Goal: Task Accomplishment & Management: Complete application form

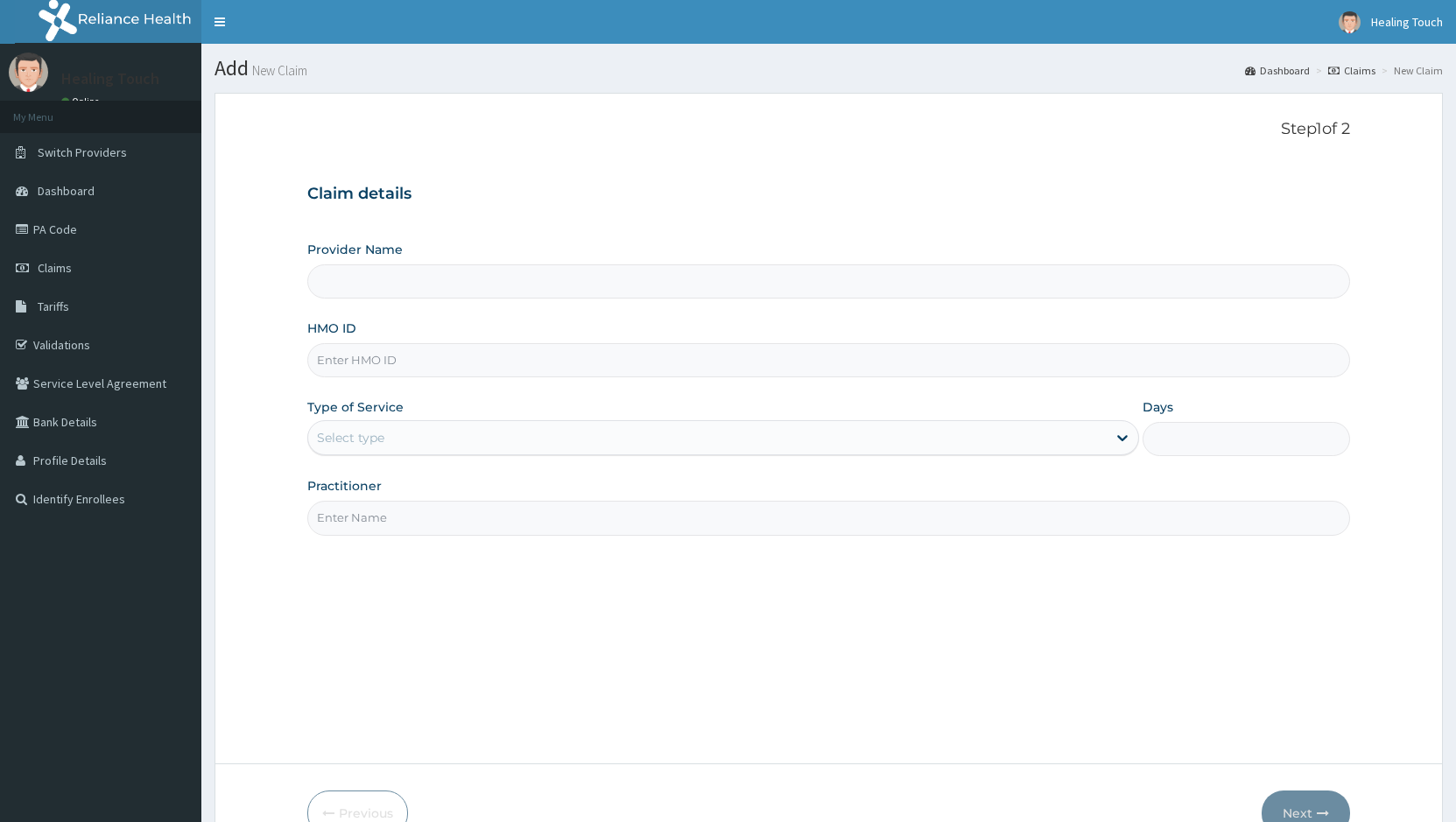
type input "Healing Touch Hospital"
click at [518, 278] on input "Healing Touch Hospital" at bounding box center [829, 281] width 1043 height 34
click at [498, 362] on input "HMO ID" at bounding box center [829, 361] width 1043 height 34
type input "LMC/10011/C"
click at [1171, 437] on input "Days" at bounding box center [1246, 439] width 208 height 34
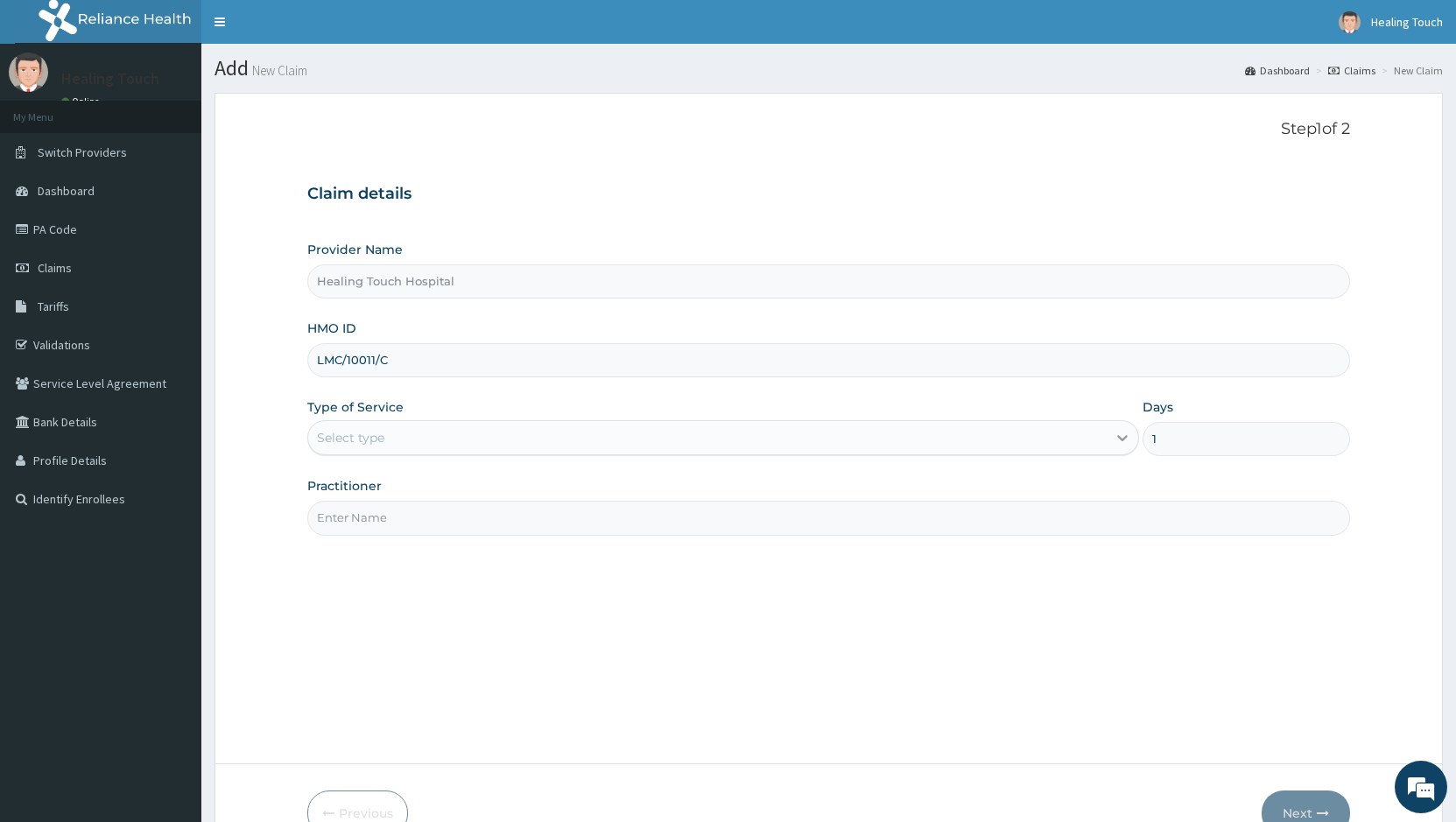
type input "1"
click at [1114, 430] on div at bounding box center [1122, 437] width 31 height 31
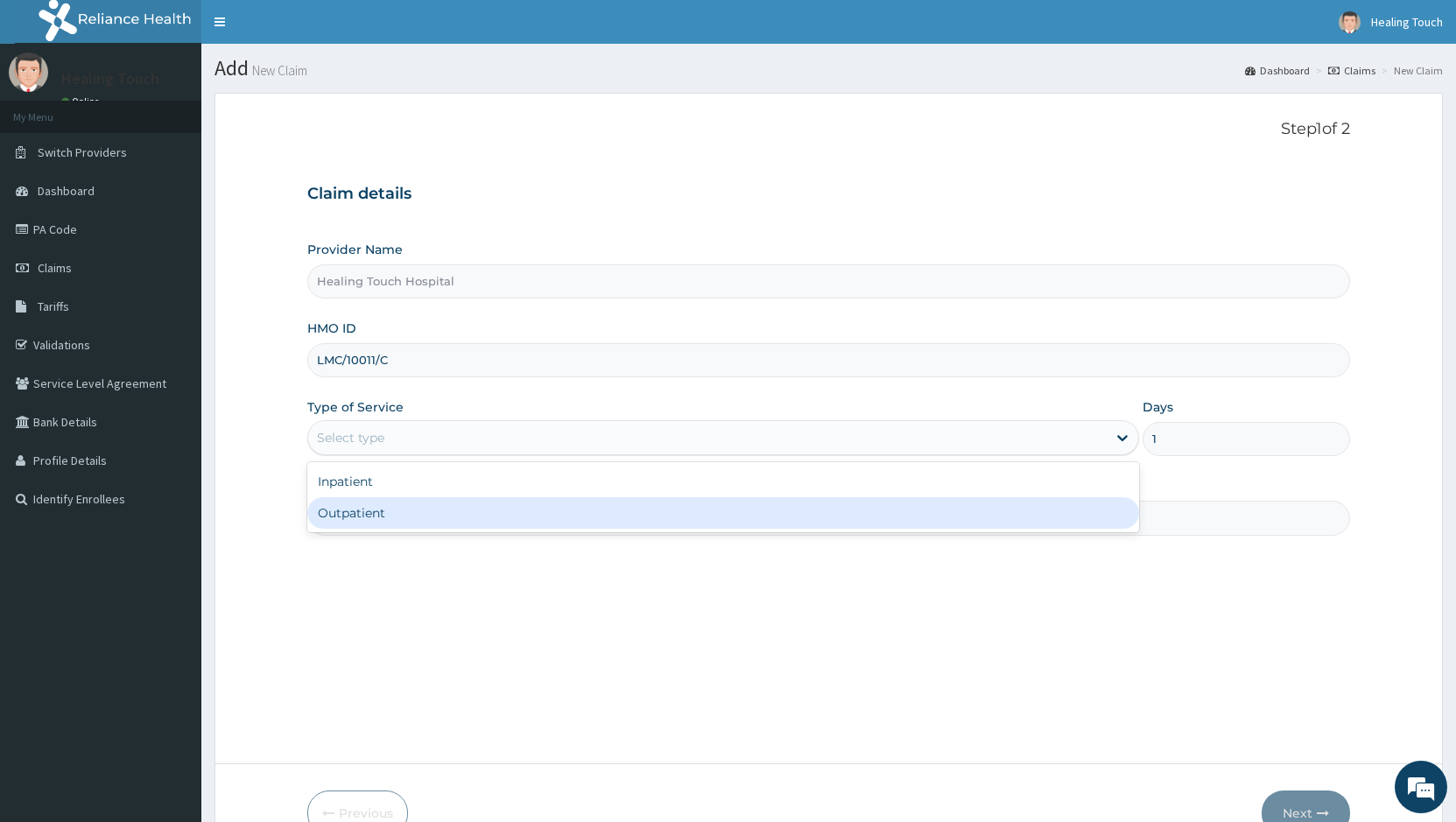
click at [1068, 510] on div "Outpatient" at bounding box center [723, 513] width 831 height 31
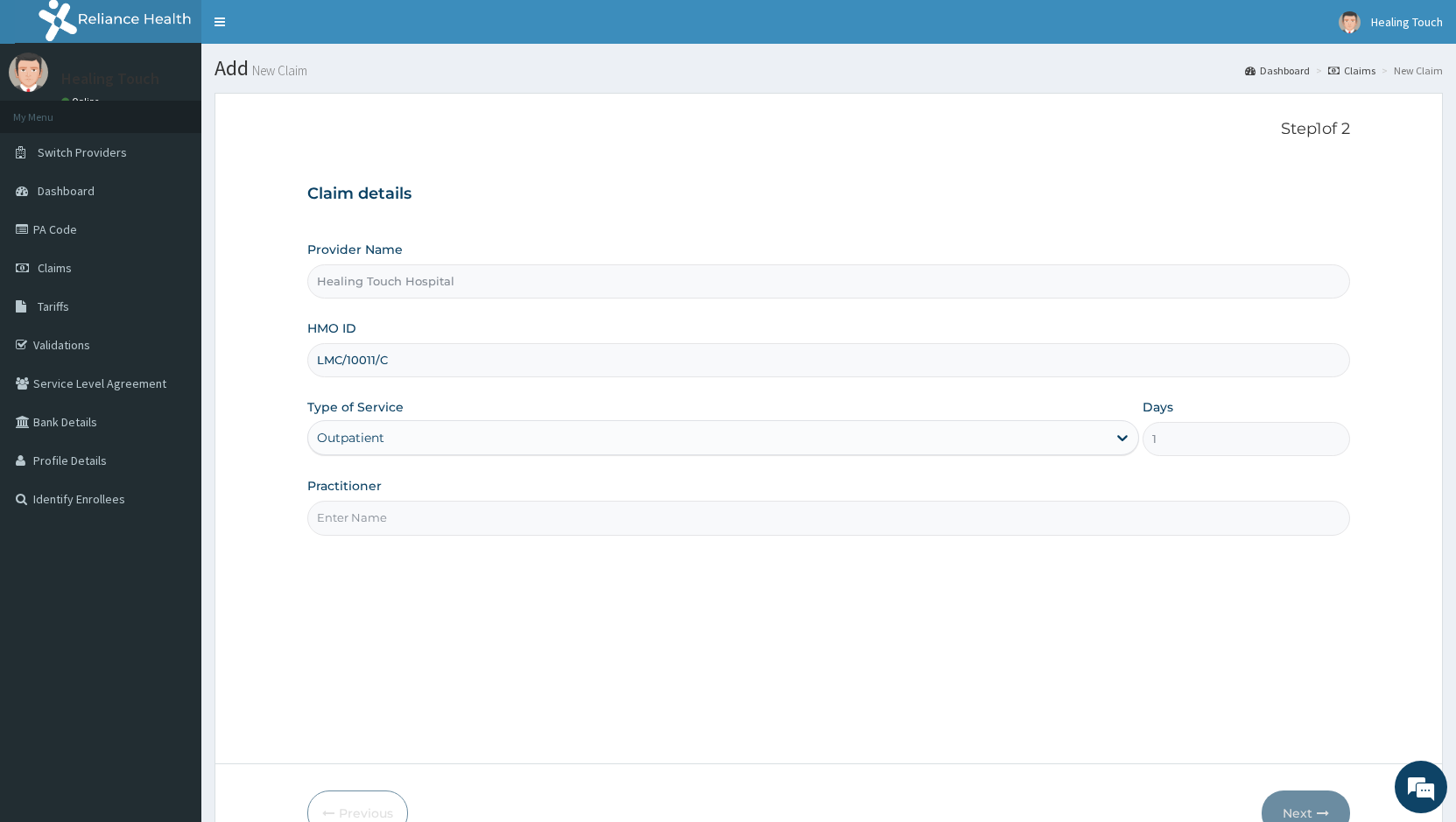
click at [946, 527] on input "Practitioner" at bounding box center [829, 518] width 1043 height 34
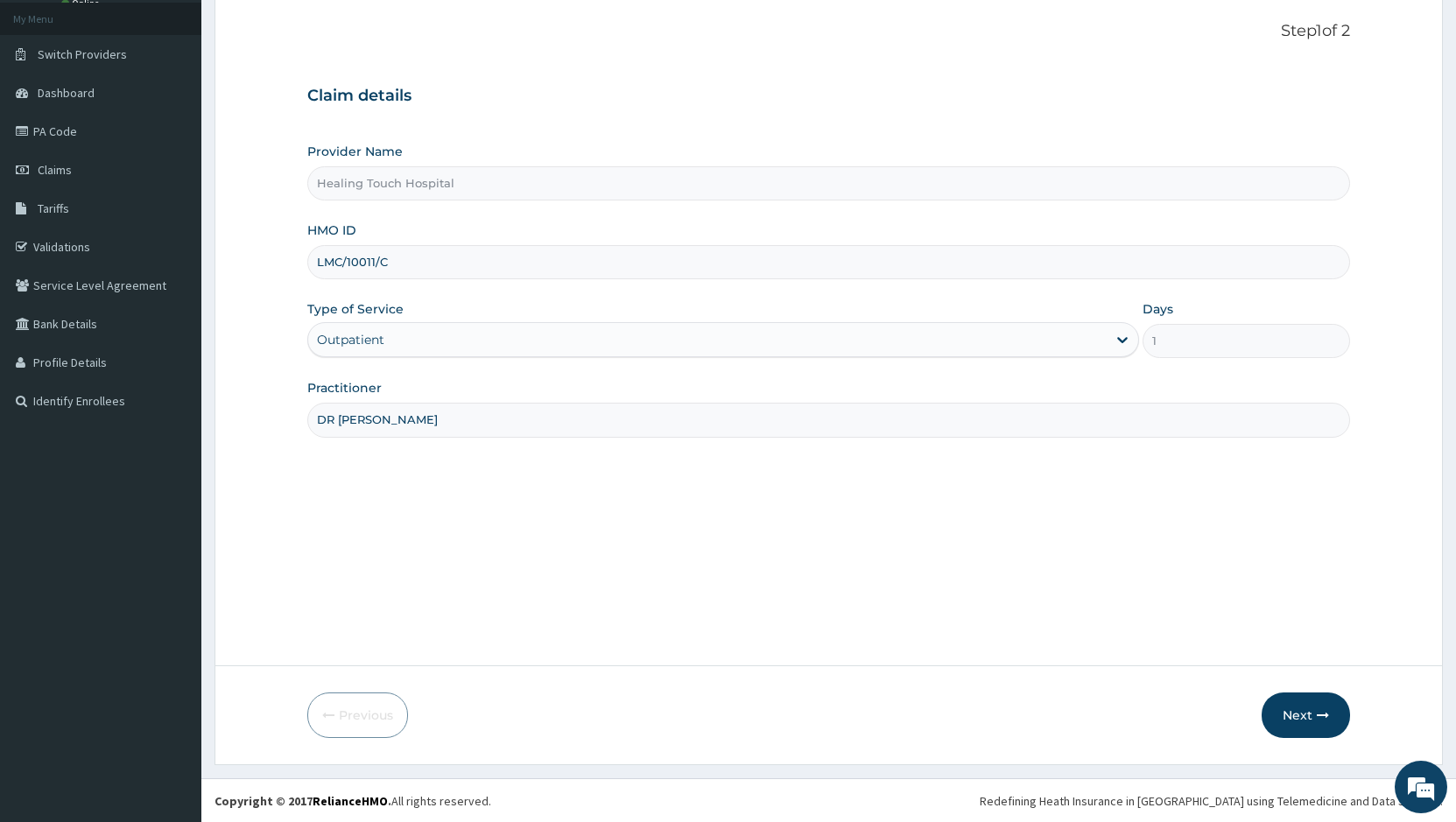
scroll to position [99, 0]
type input "DR JANE"
click at [1293, 721] on button "Next" at bounding box center [1306, 714] width 88 height 46
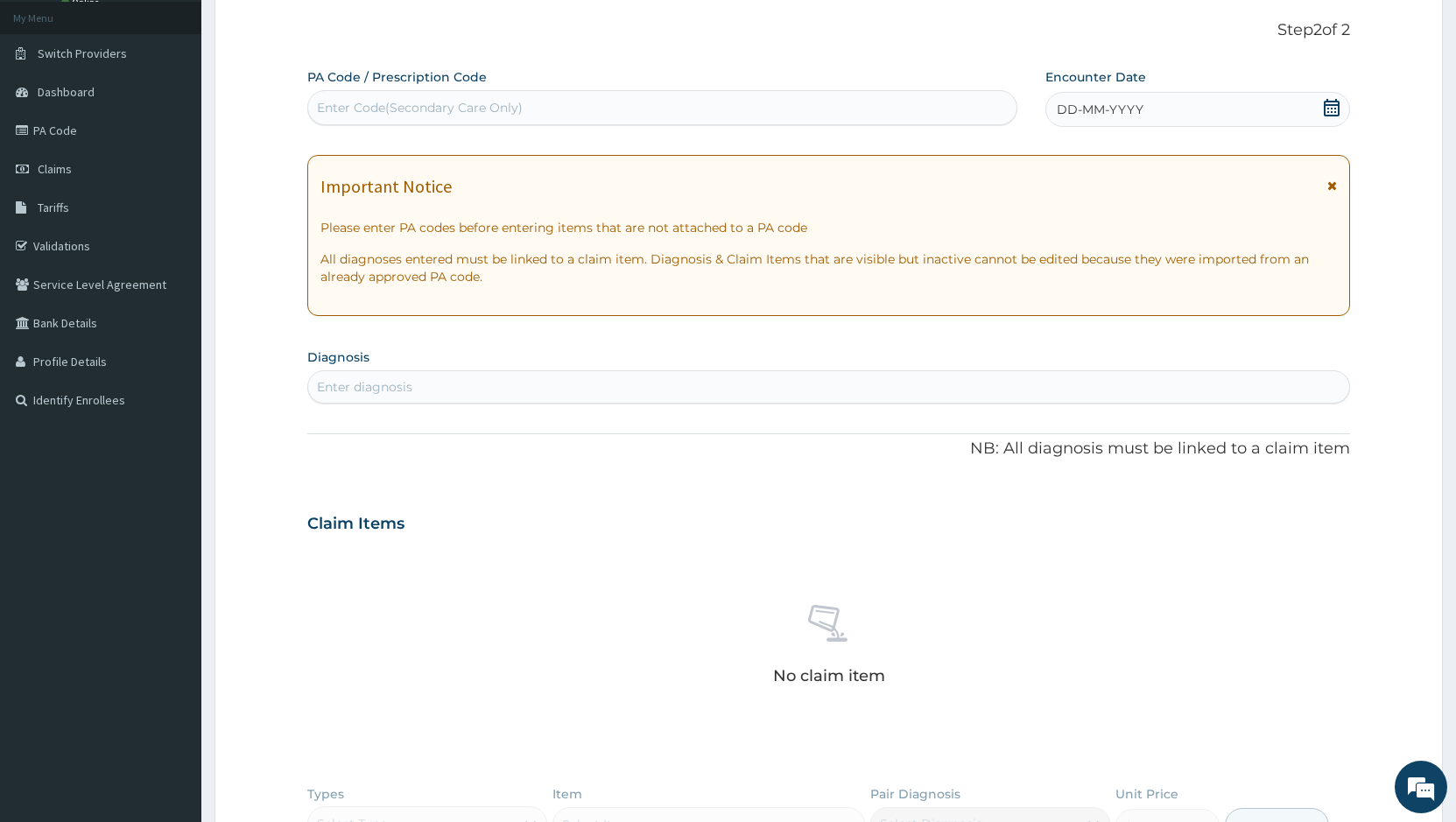
click at [379, 100] on div "Enter Code(Secondary Care Only)" at bounding box center [419, 107] width 206 height 17
paste input "PA/196AA2"
type input "PA/196AA2"
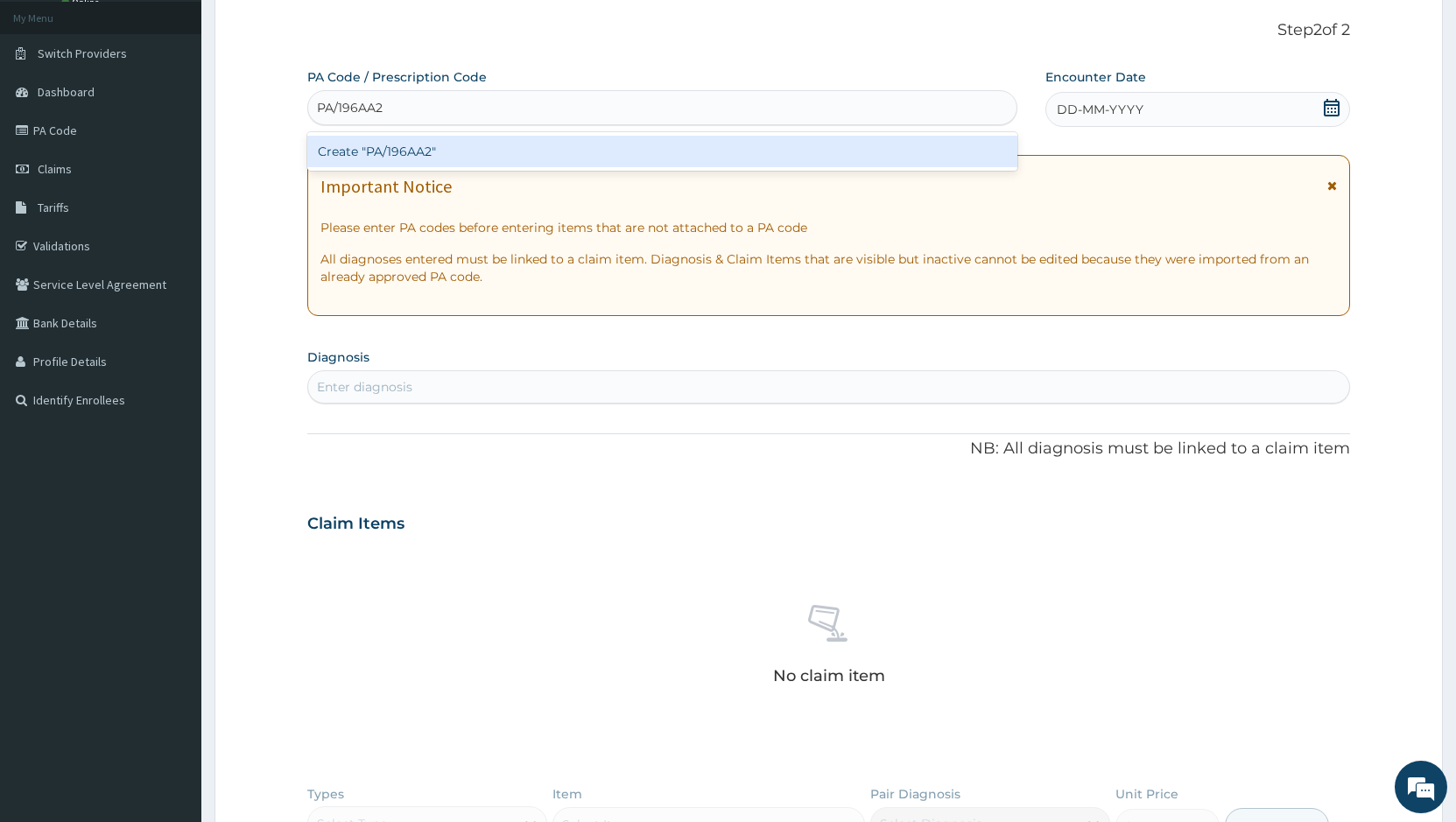
click at [393, 145] on div "Create "PA/196AA2"" at bounding box center [663, 151] width 710 height 31
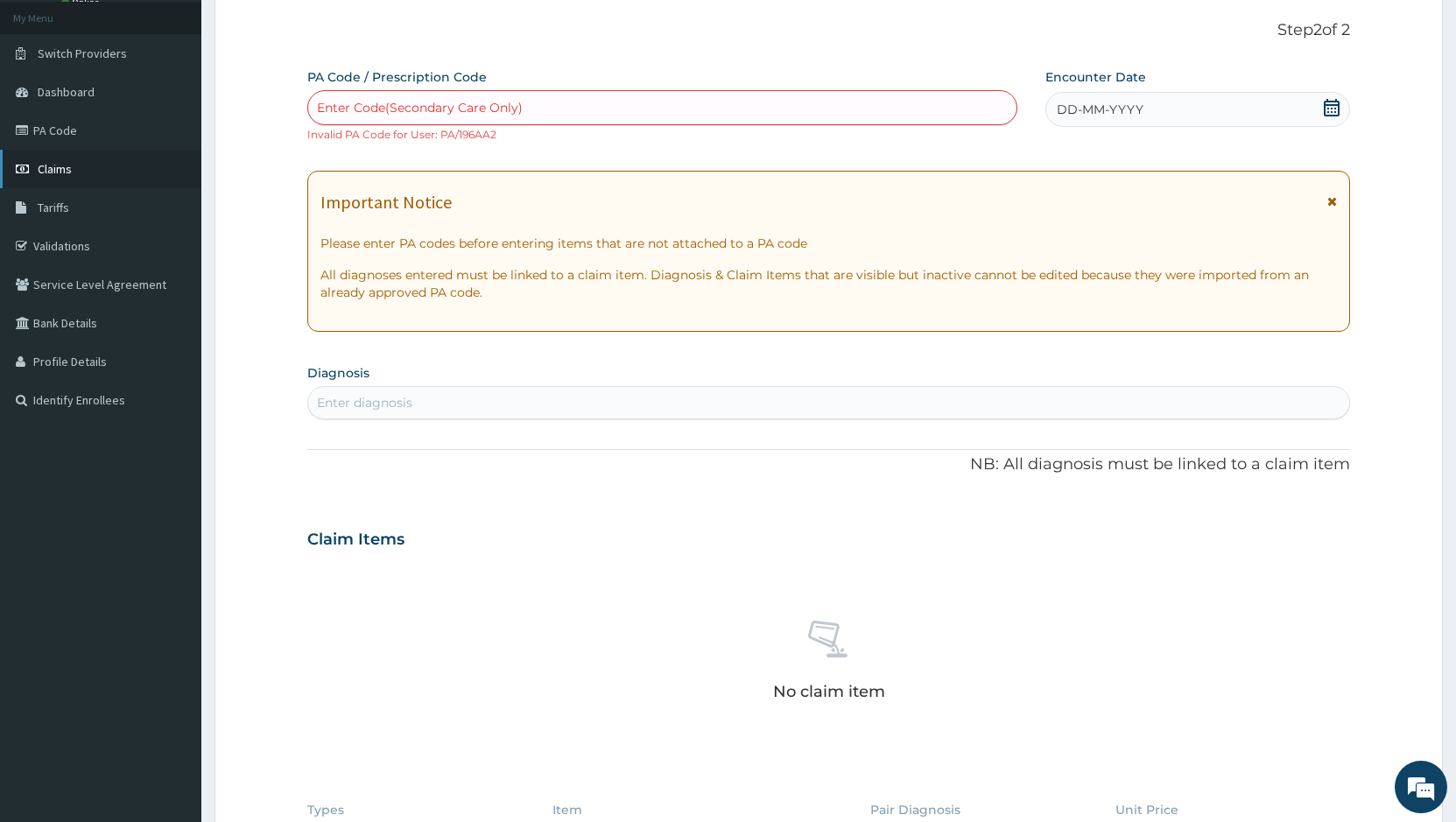
click at [78, 172] on link "Claims" at bounding box center [101, 168] width 201 height 39
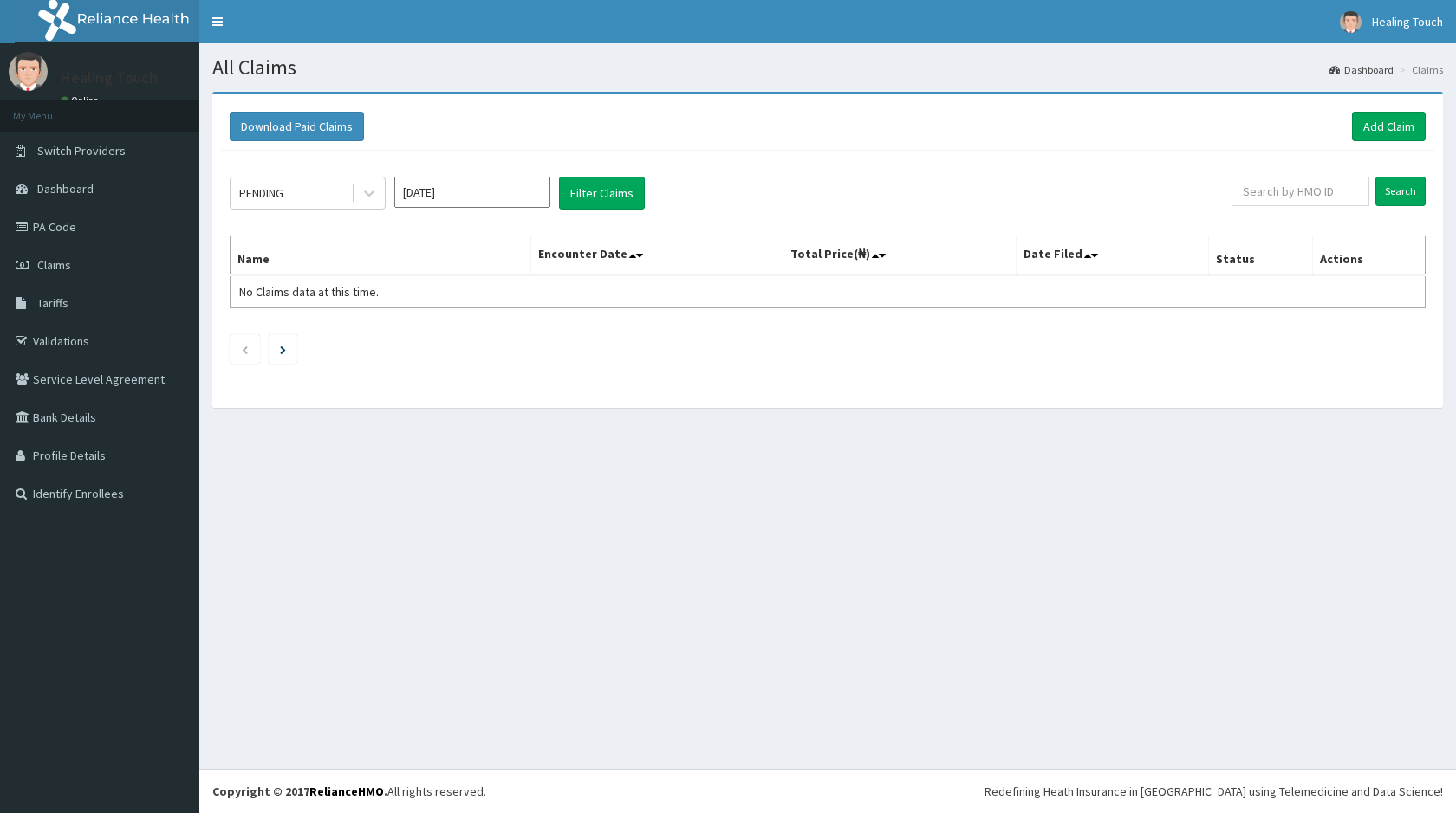
click at [69, 228] on link "PA Code" at bounding box center [100, 227] width 199 height 38
click at [1398, 122] on link "Add Claim" at bounding box center [1388, 126] width 74 height 29
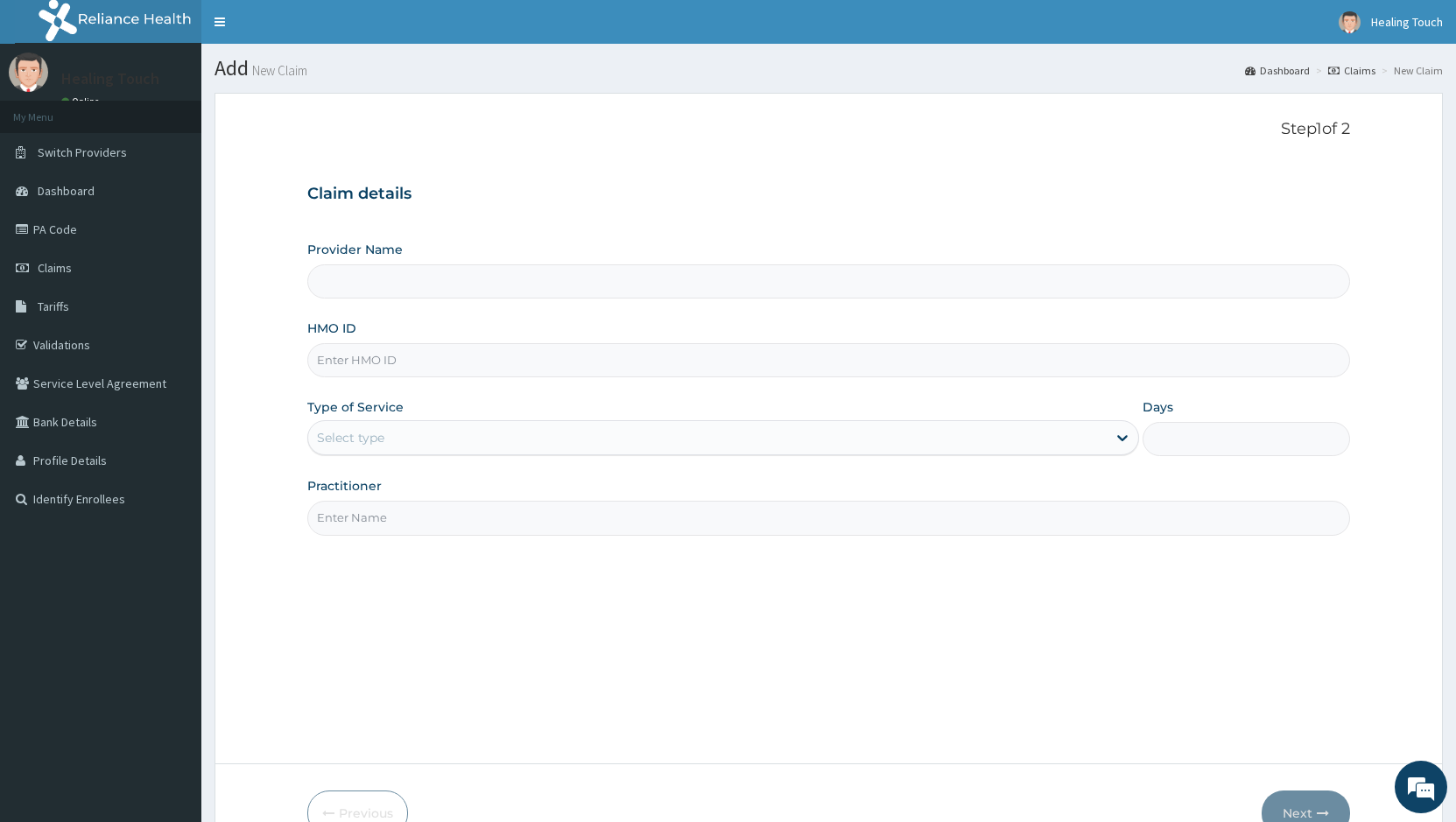
type input "Healing Touch Hospital"
type input "LMC/10011/C"
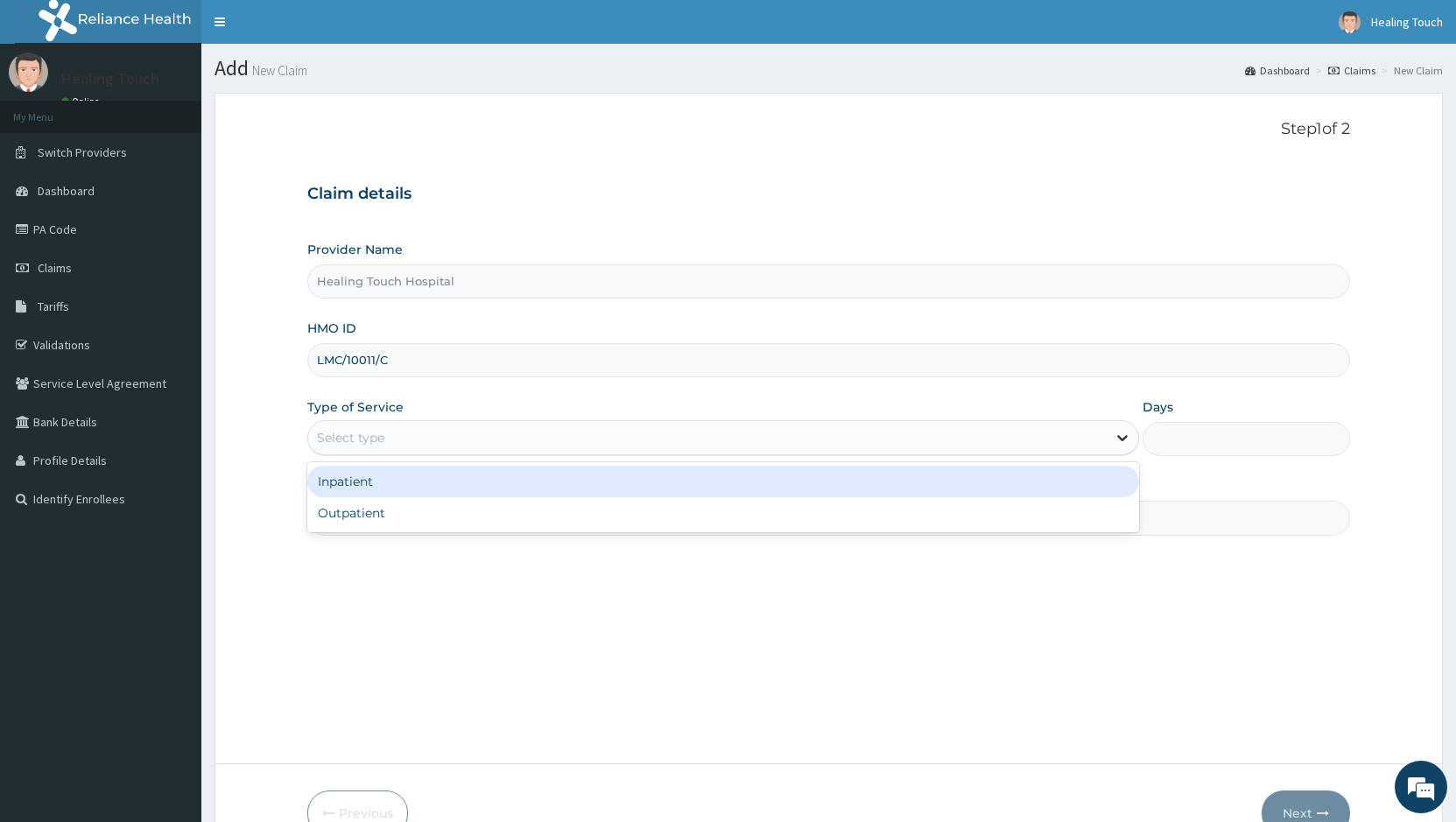
click at [1121, 441] on icon at bounding box center [1122, 439] width 11 height 6
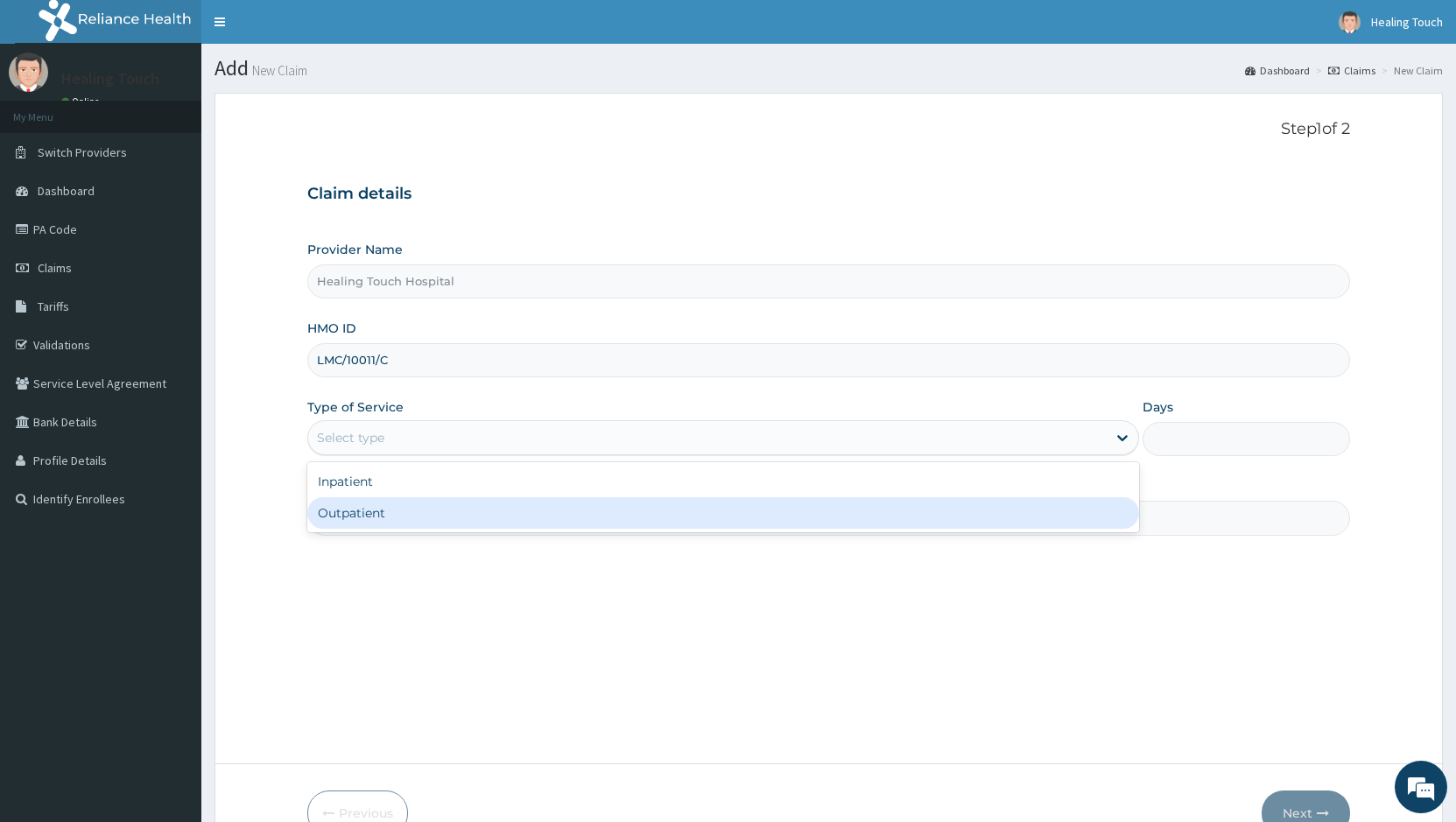
click at [966, 510] on div "Outpatient" at bounding box center [723, 513] width 831 height 31
type input "1"
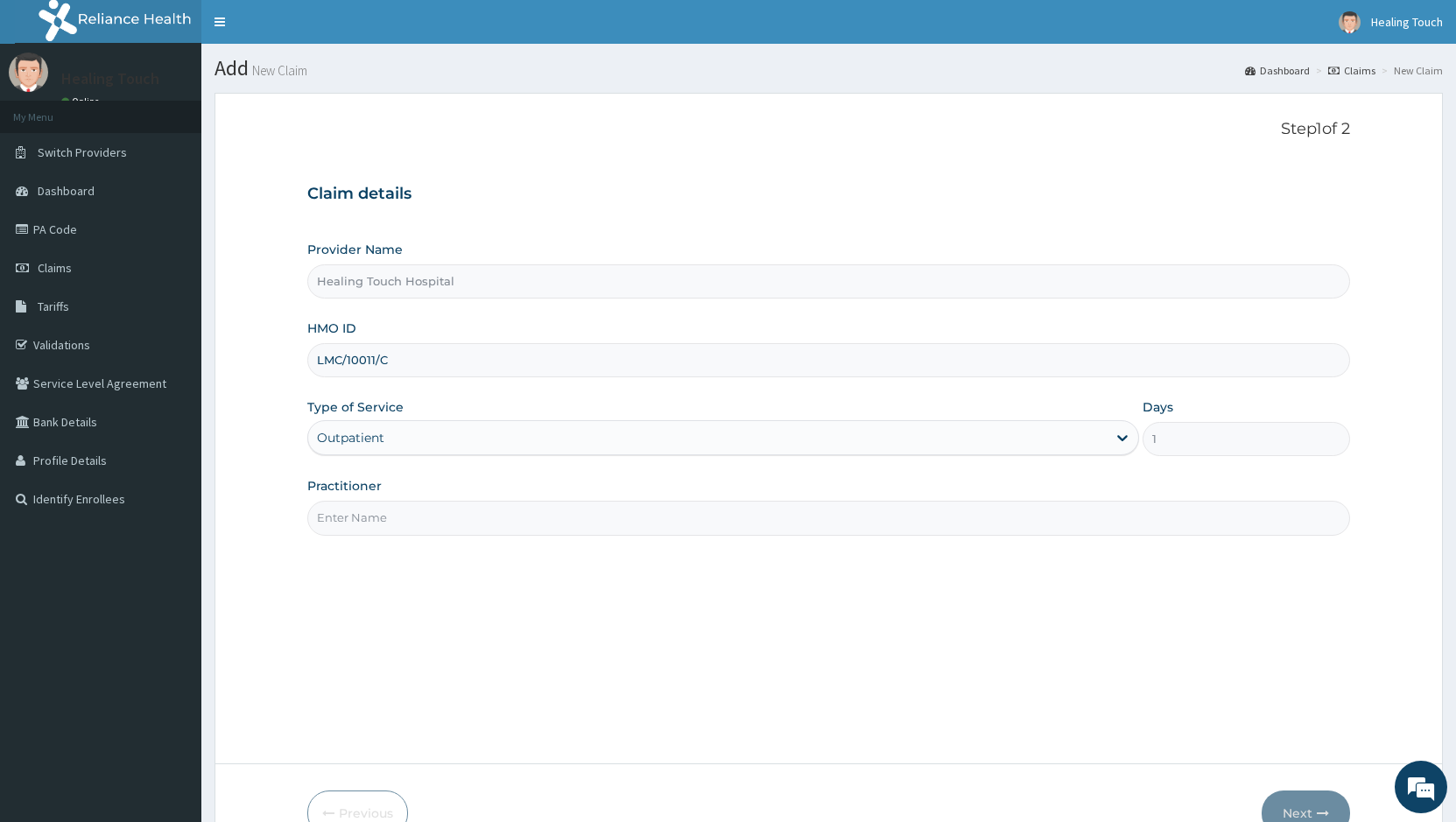
click at [1186, 432] on input "1" at bounding box center [1246, 439] width 208 height 34
click at [611, 525] on input "Practitioner" at bounding box center [829, 518] width 1043 height 34
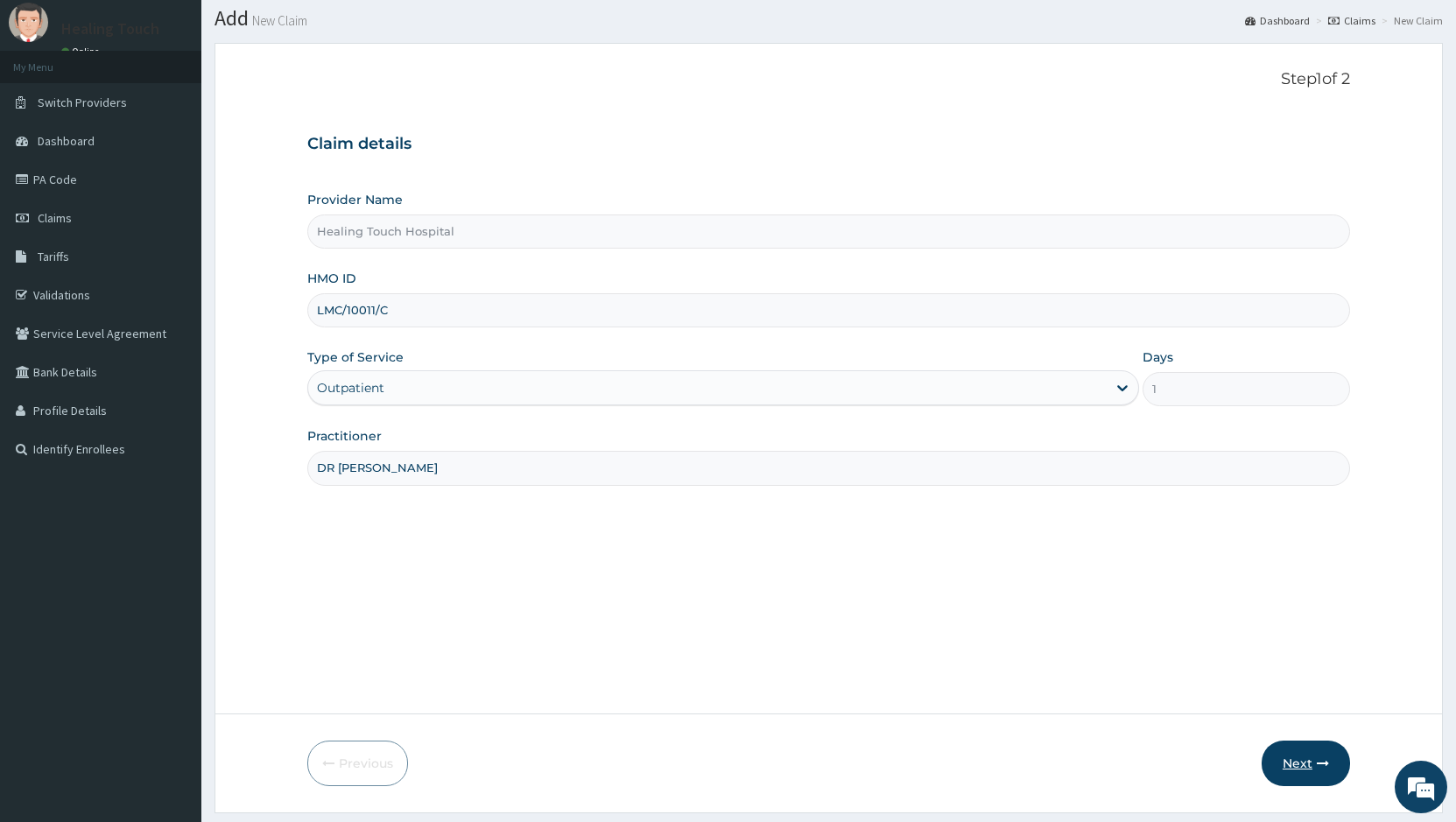
scroll to position [99, 0]
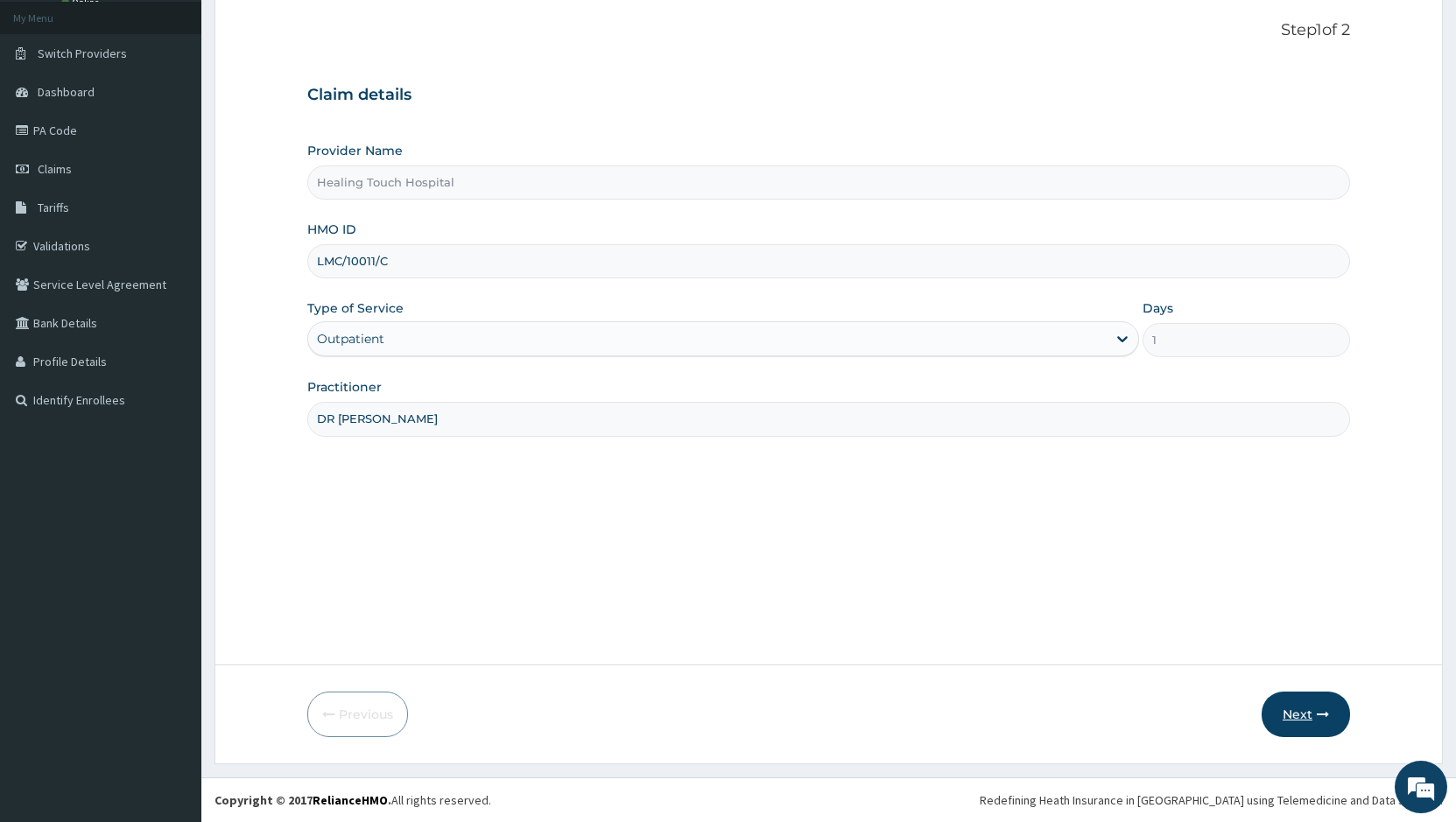
type input "DR [PERSON_NAME]"
click at [1298, 716] on button "Next" at bounding box center [1306, 714] width 88 height 46
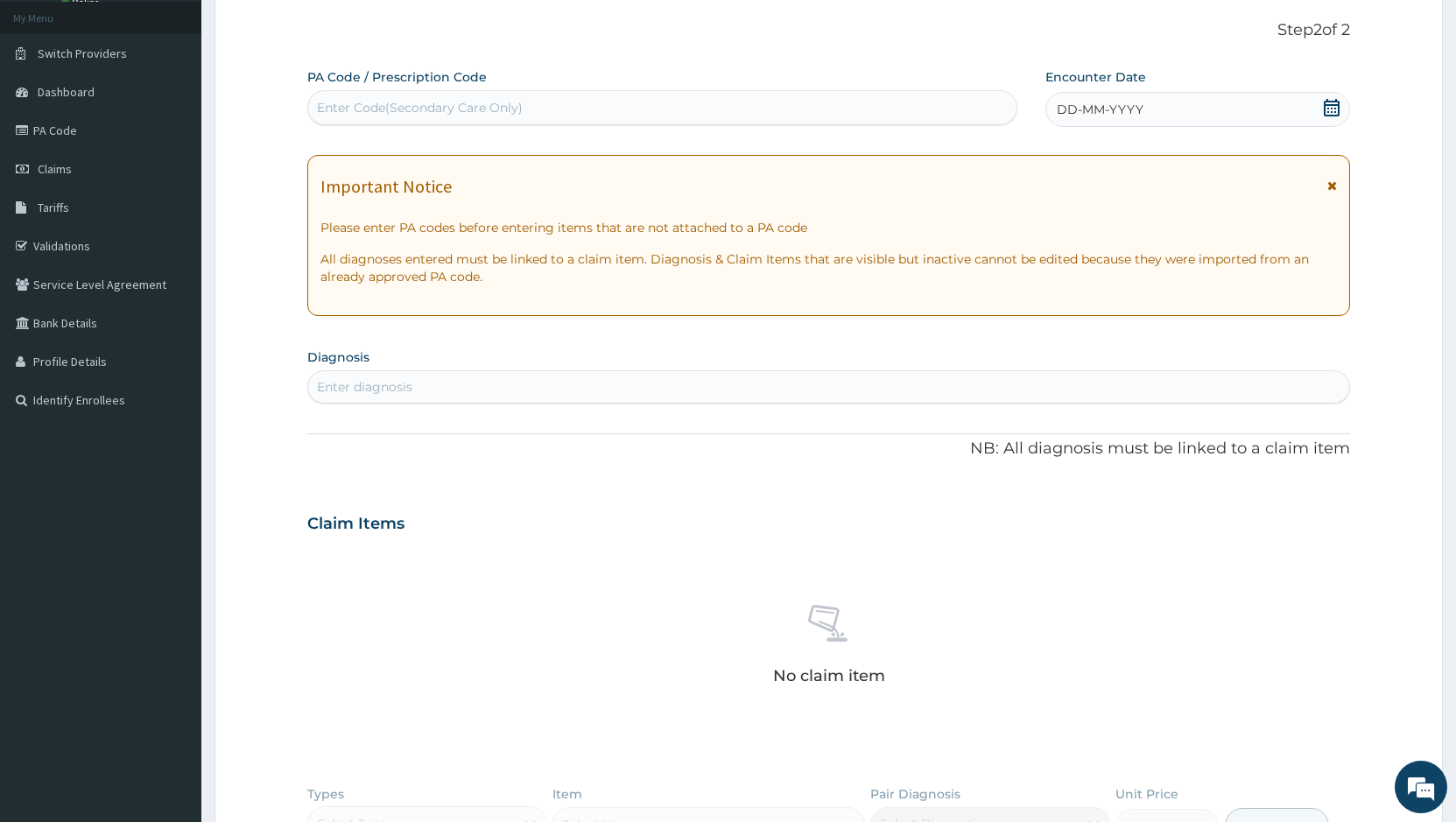
click at [466, 100] on div "Enter Code(Secondary Care Only)" at bounding box center [419, 107] width 206 height 17
paste input "PA/196AA2"
type input "PA/196AA2"
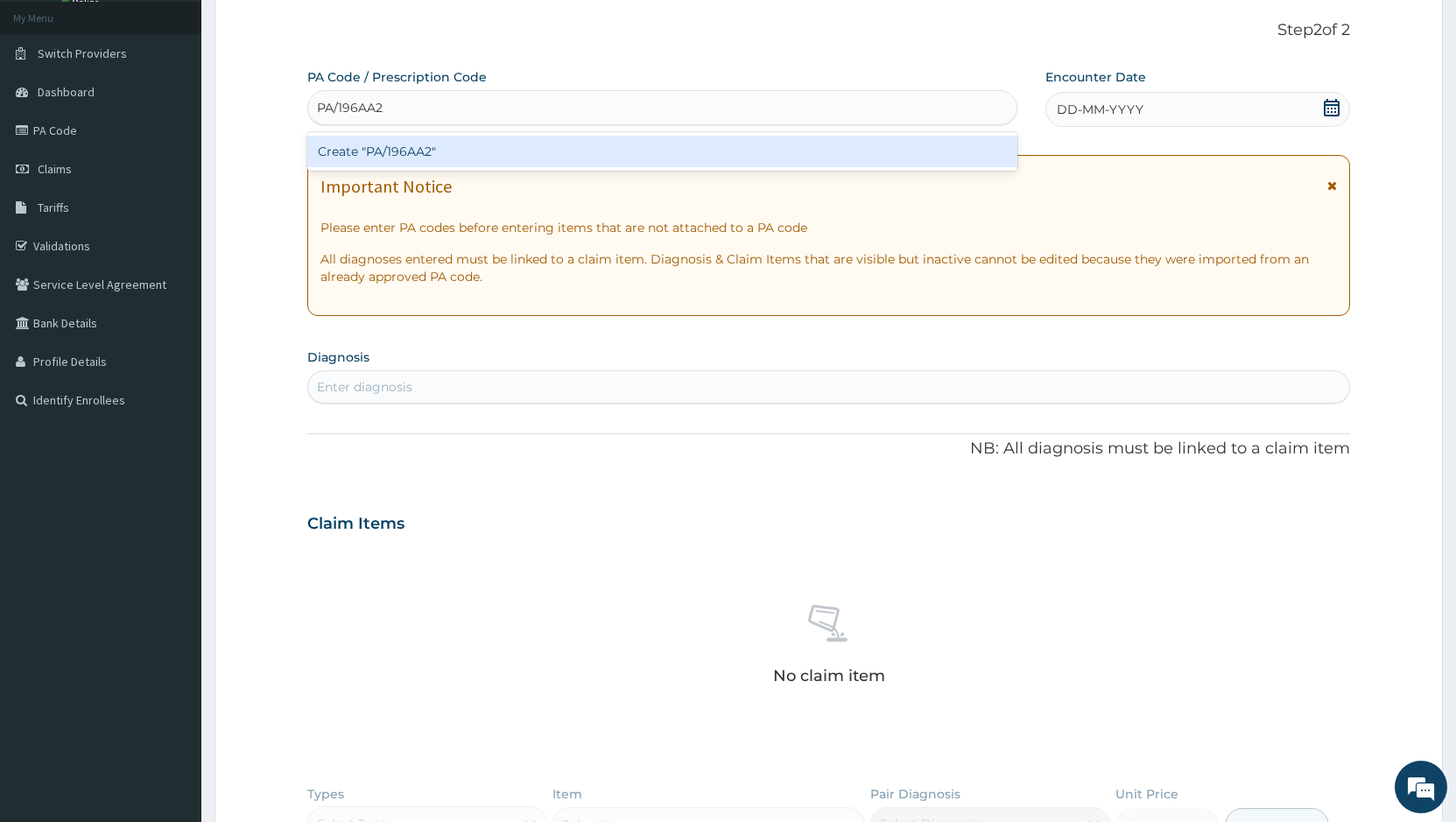
click at [437, 157] on div "Create "PA/196AA2"" at bounding box center [663, 151] width 710 height 31
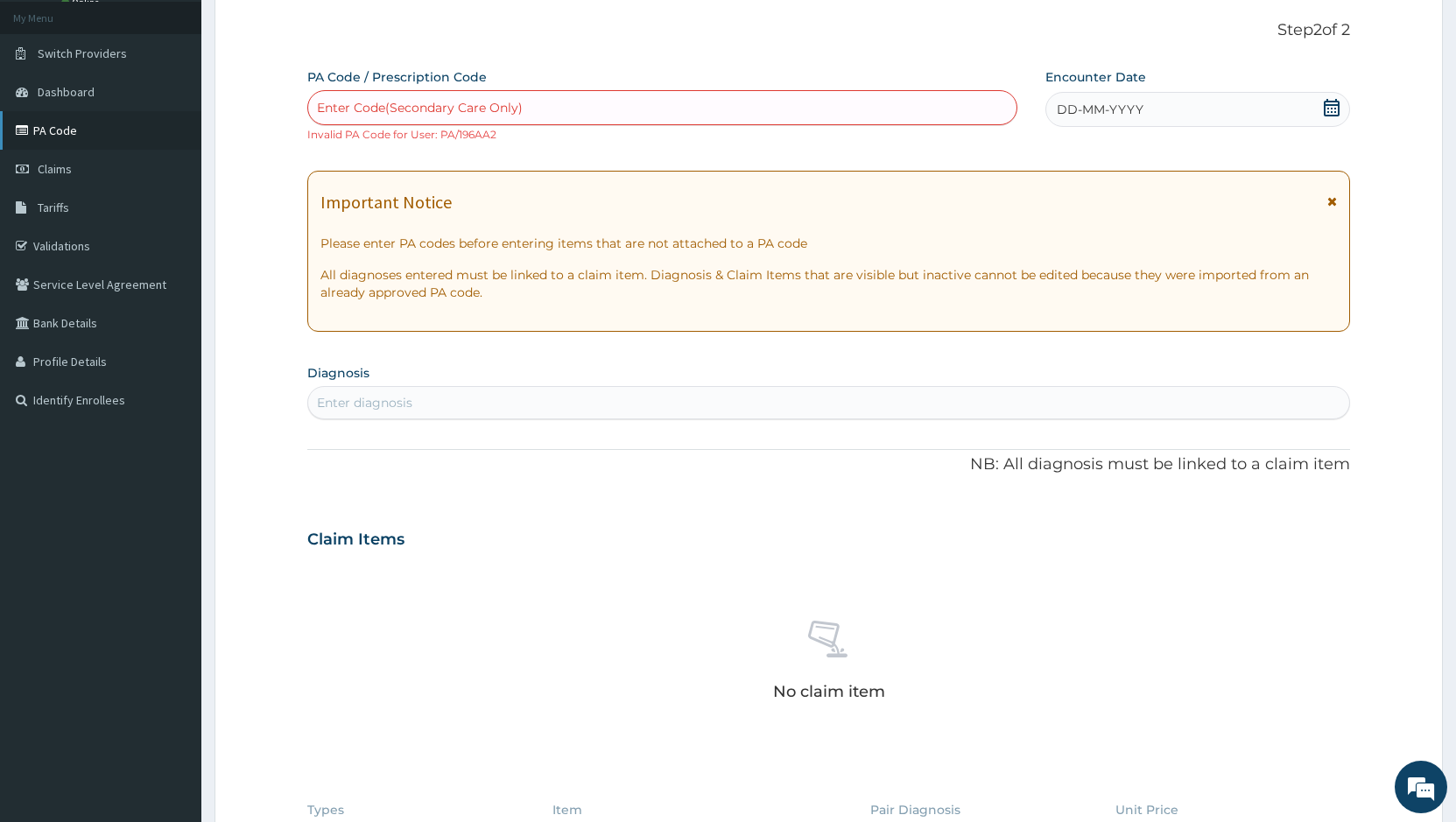
click at [66, 141] on link "PA Code" at bounding box center [101, 130] width 201 height 39
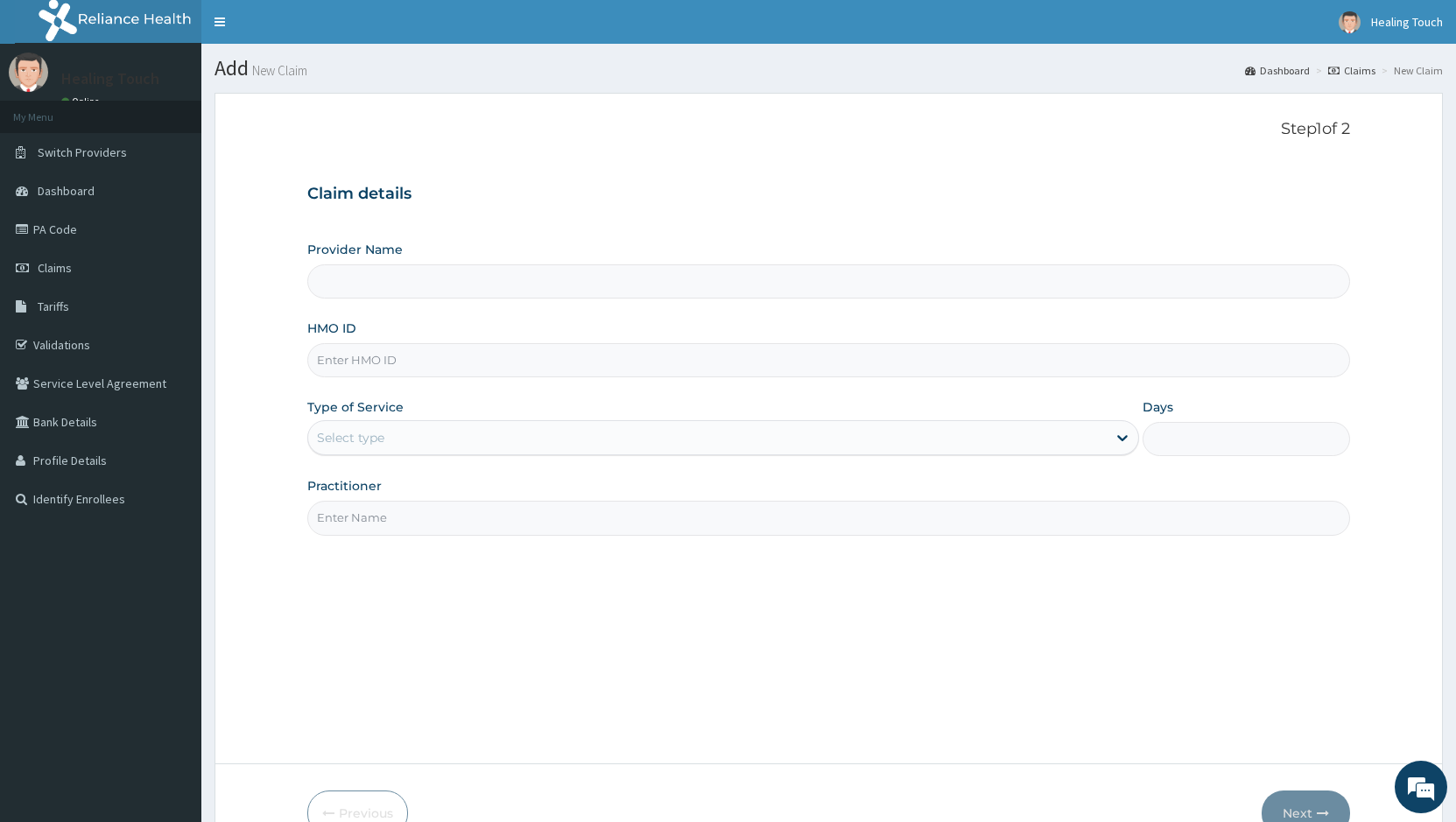
click at [522, 372] on input "HMO ID" at bounding box center [829, 361] width 1043 height 34
type input "Healing Touch Hospital"
type input "LMC/10011/D"
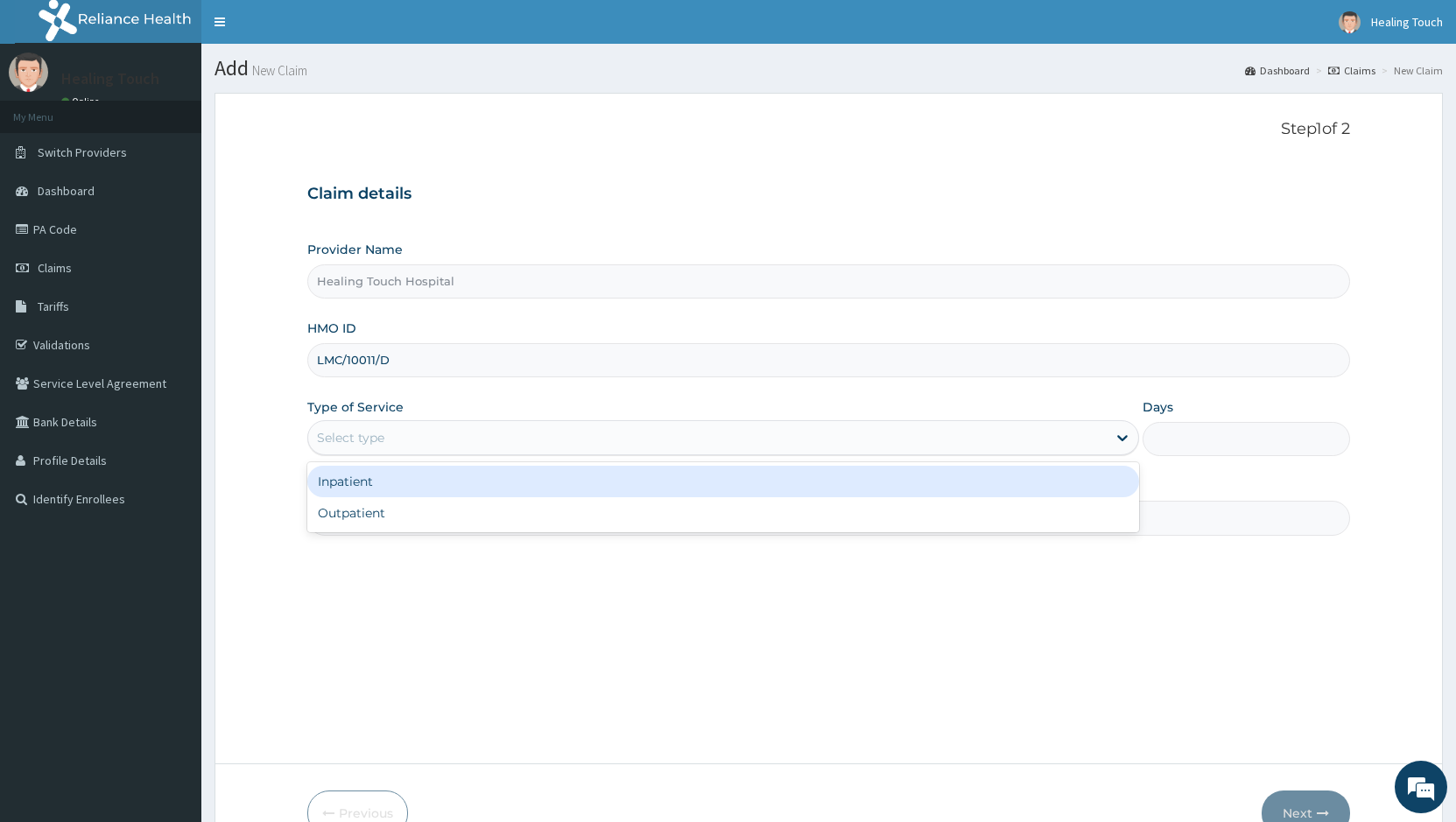
drag, startPoint x: 1118, startPoint y: 445, endPoint x: 1084, endPoint y: 456, distance: 35.7
click at [1110, 446] on div at bounding box center [1122, 437] width 31 height 31
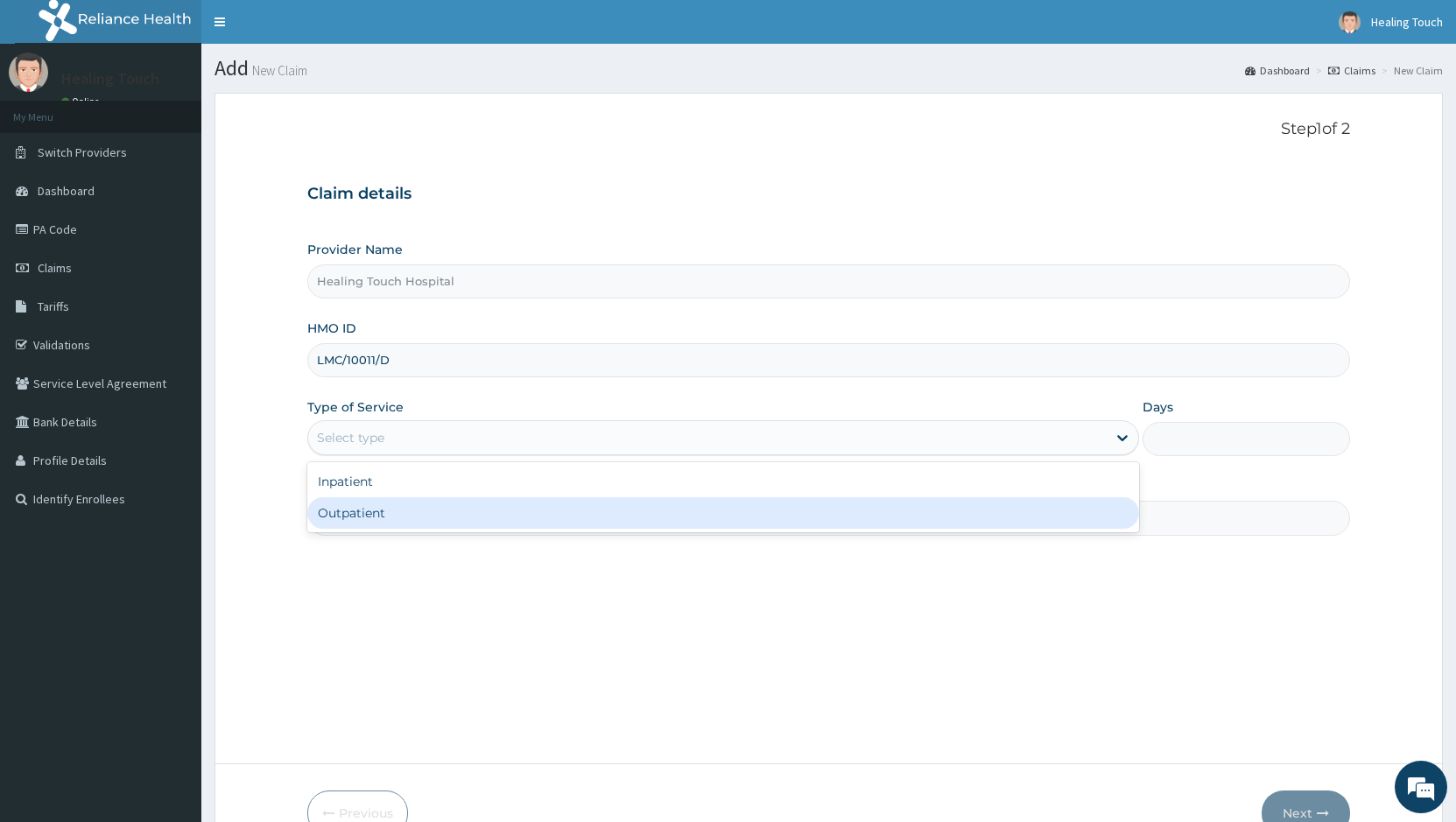
drag, startPoint x: 878, startPoint y: 508, endPoint x: 902, endPoint y: 503, distance: 24.5
click at [881, 508] on div "Outpatient" at bounding box center [723, 513] width 831 height 31
type input "1"
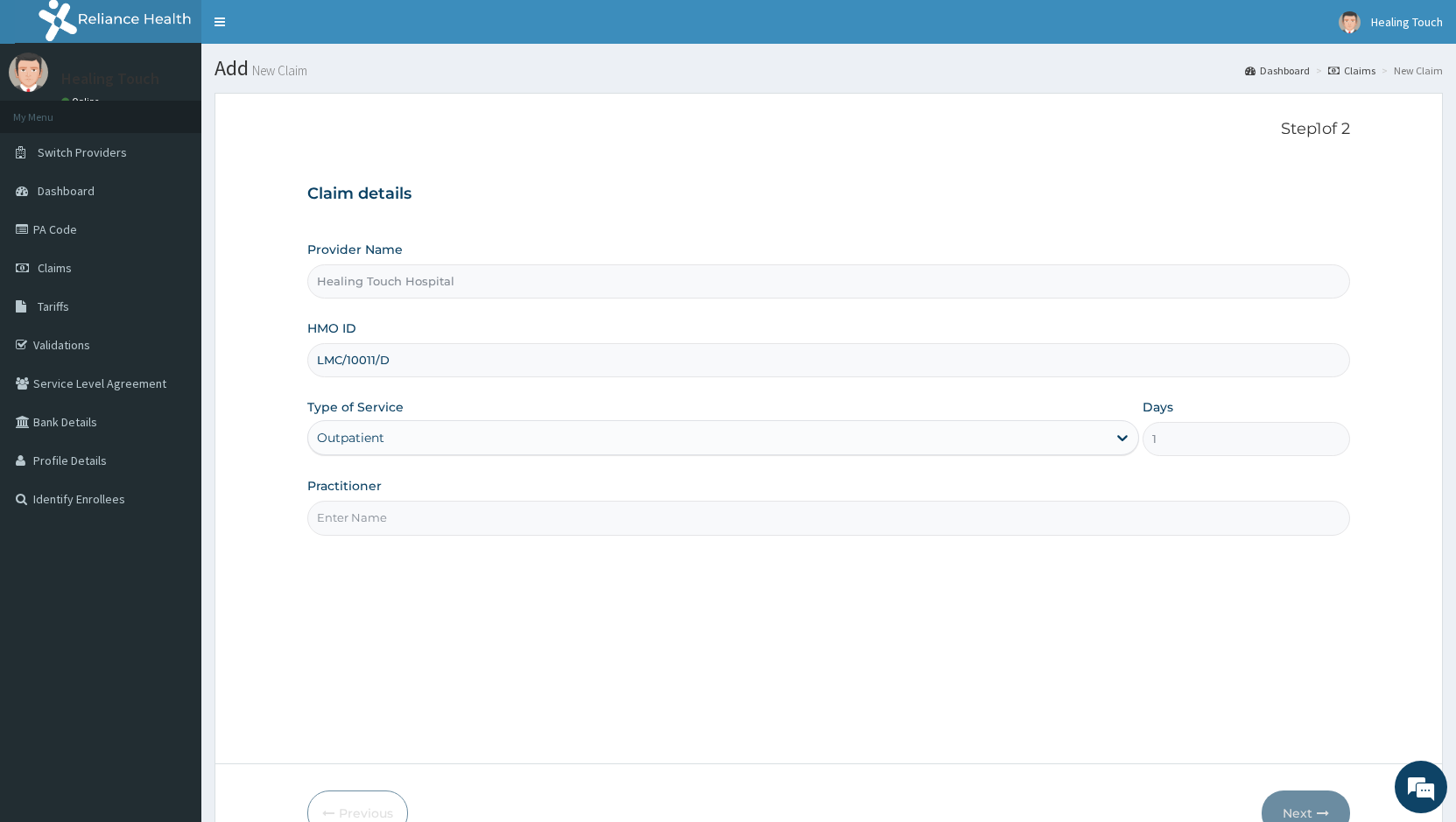
click at [1209, 435] on input "1" at bounding box center [1246, 439] width 208 height 34
click at [633, 513] on input "Practitioner" at bounding box center [829, 518] width 1043 height 34
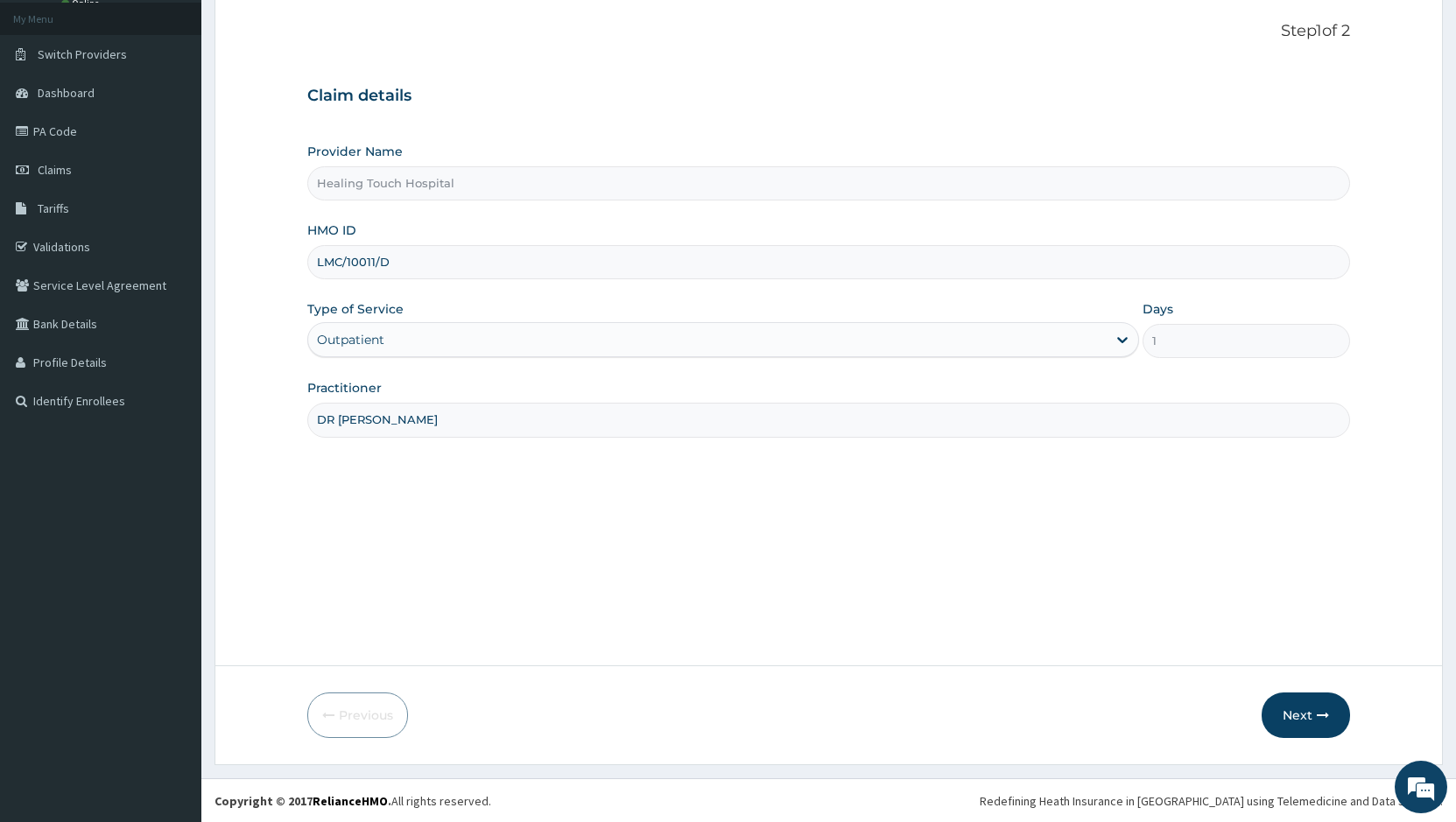
scroll to position [99, 0]
type input "DR [PERSON_NAME]"
click at [1293, 715] on button "Next" at bounding box center [1306, 714] width 88 height 46
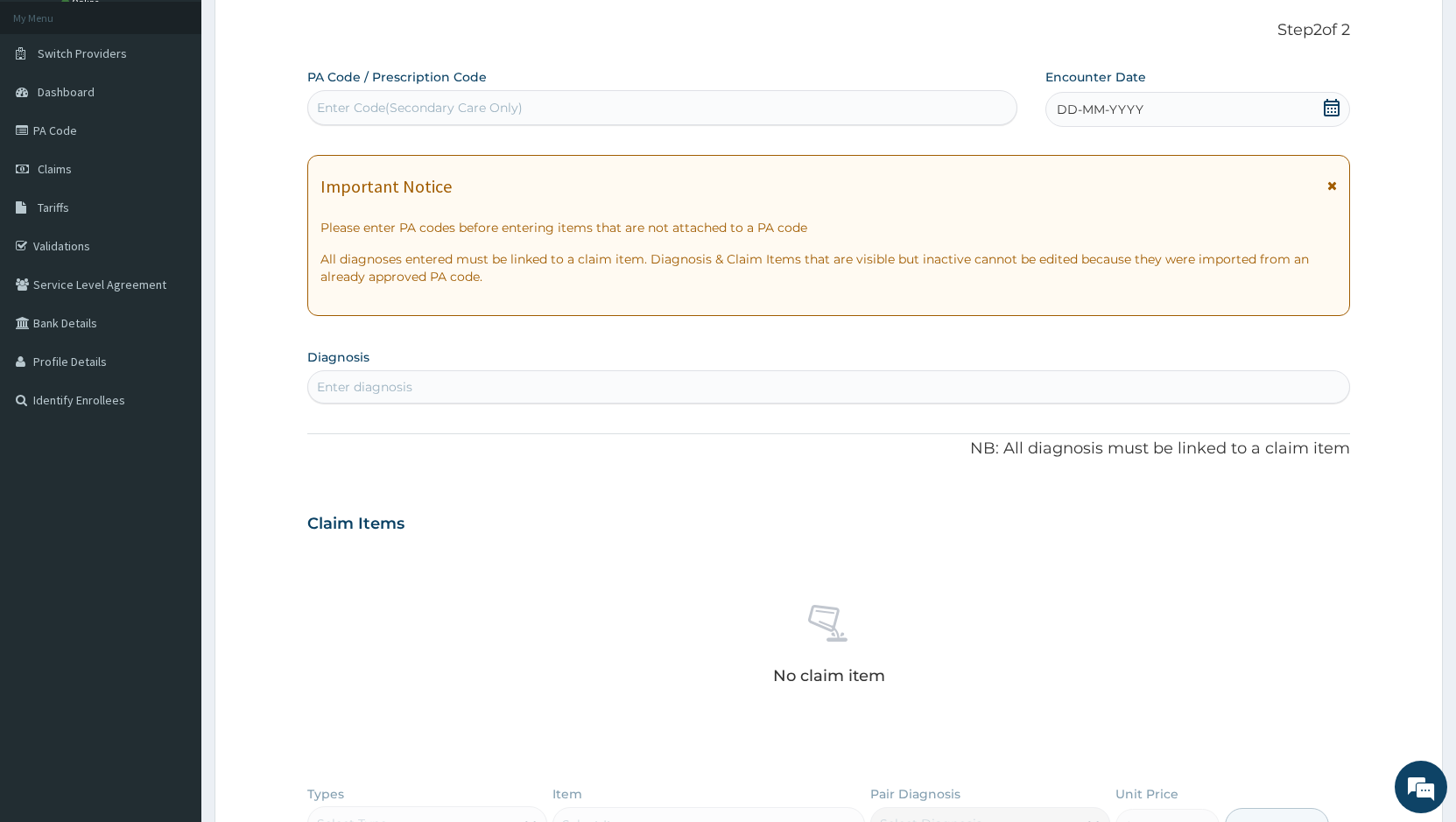
click at [350, 114] on div "Enter Code(Secondary Care Only)" at bounding box center [419, 107] width 206 height 17
paste input "PA/196AA2"
type input "PA/196AA2"
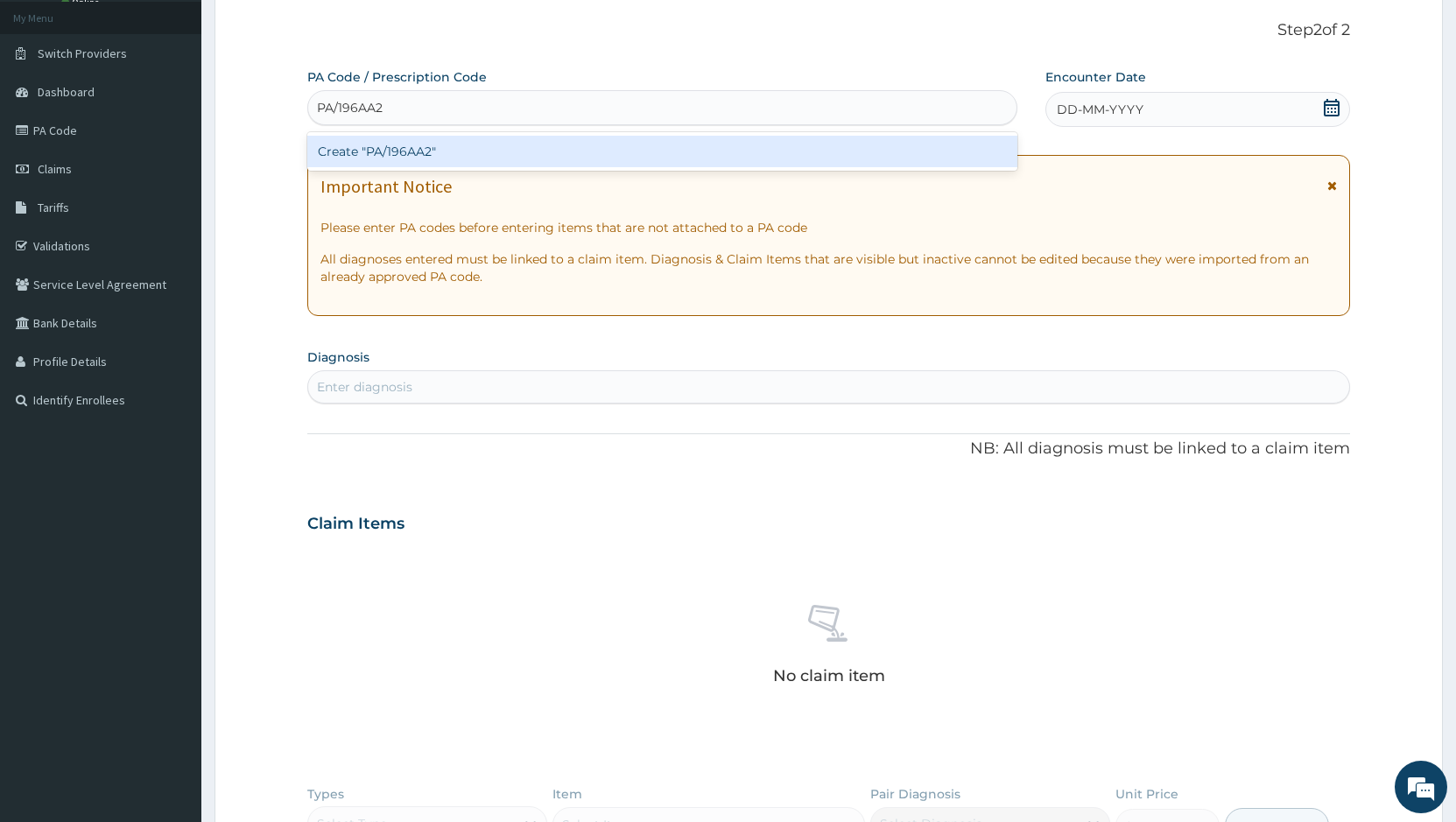
click at [403, 151] on div "Create "PA/196AA2"" at bounding box center [663, 151] width 710 height 31
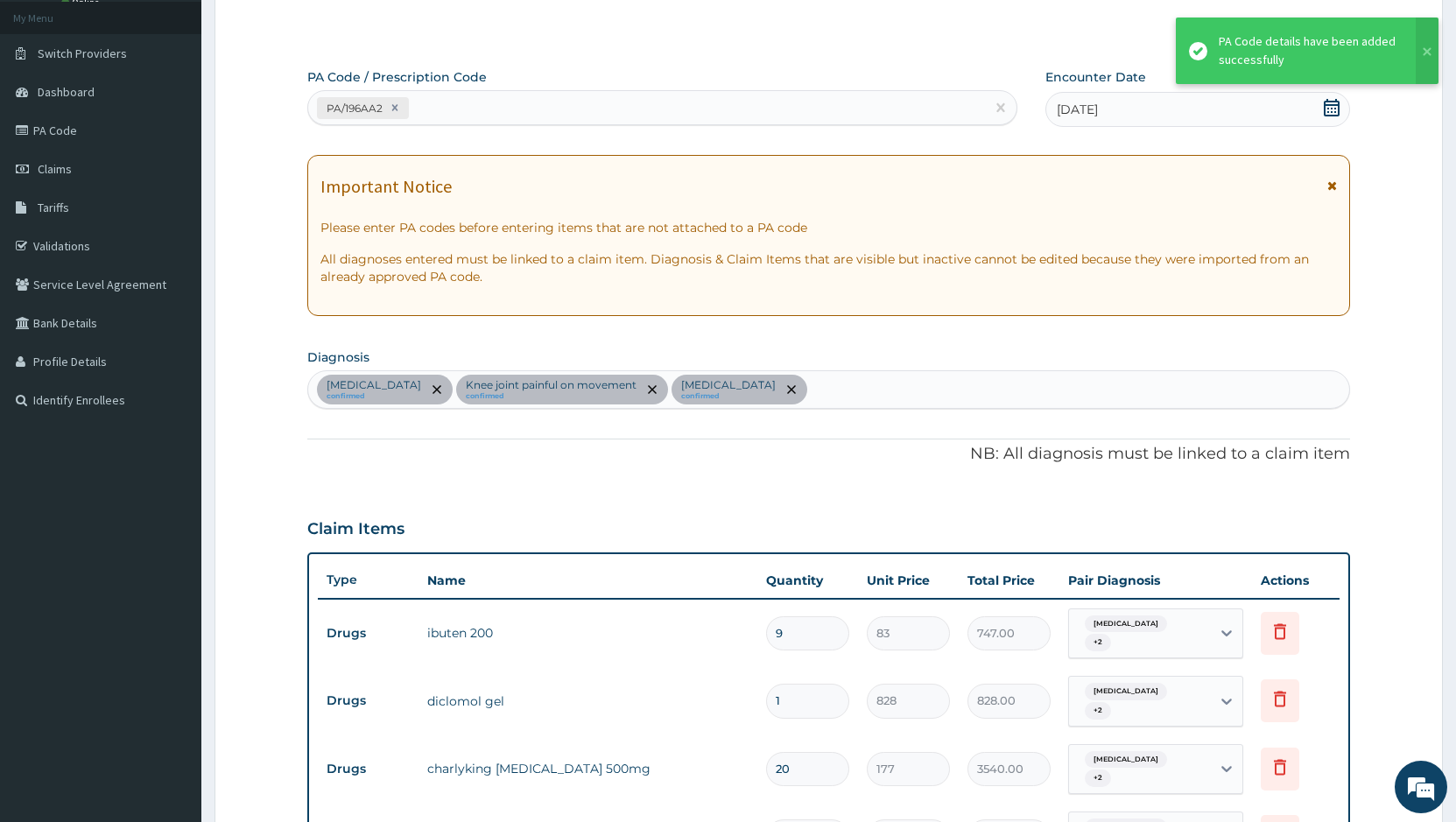
scroll to position [558, 0]
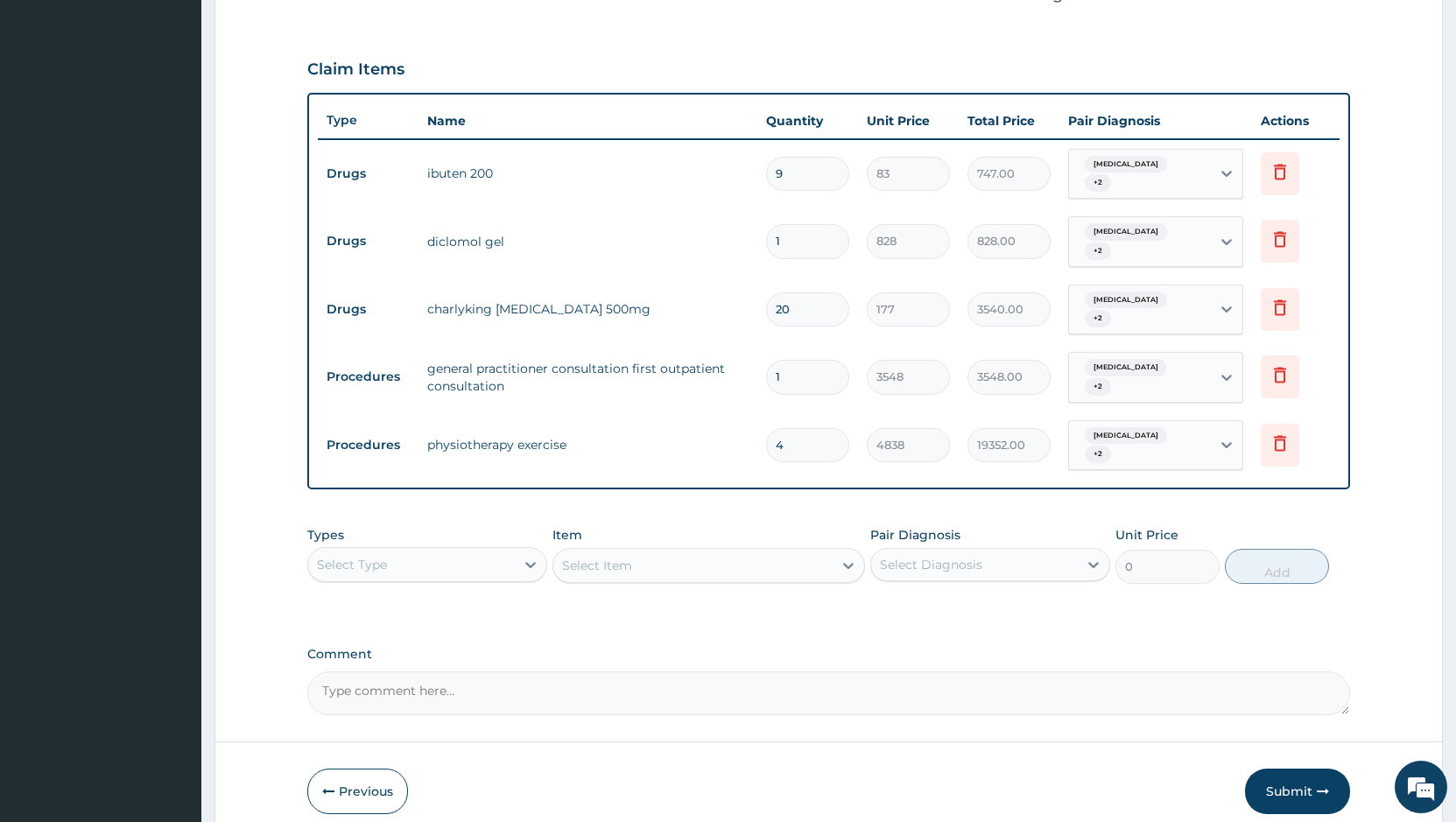
type input "0.00"
type input "1"
type input "4838.00"
type input "1"
click at [1024, 582] on div "PA Code / Prescription Code PA/196AA2 Encounter Date 12-09-2025 Important Notic…" at bounding box center [829, 162] width 1043 height 1107
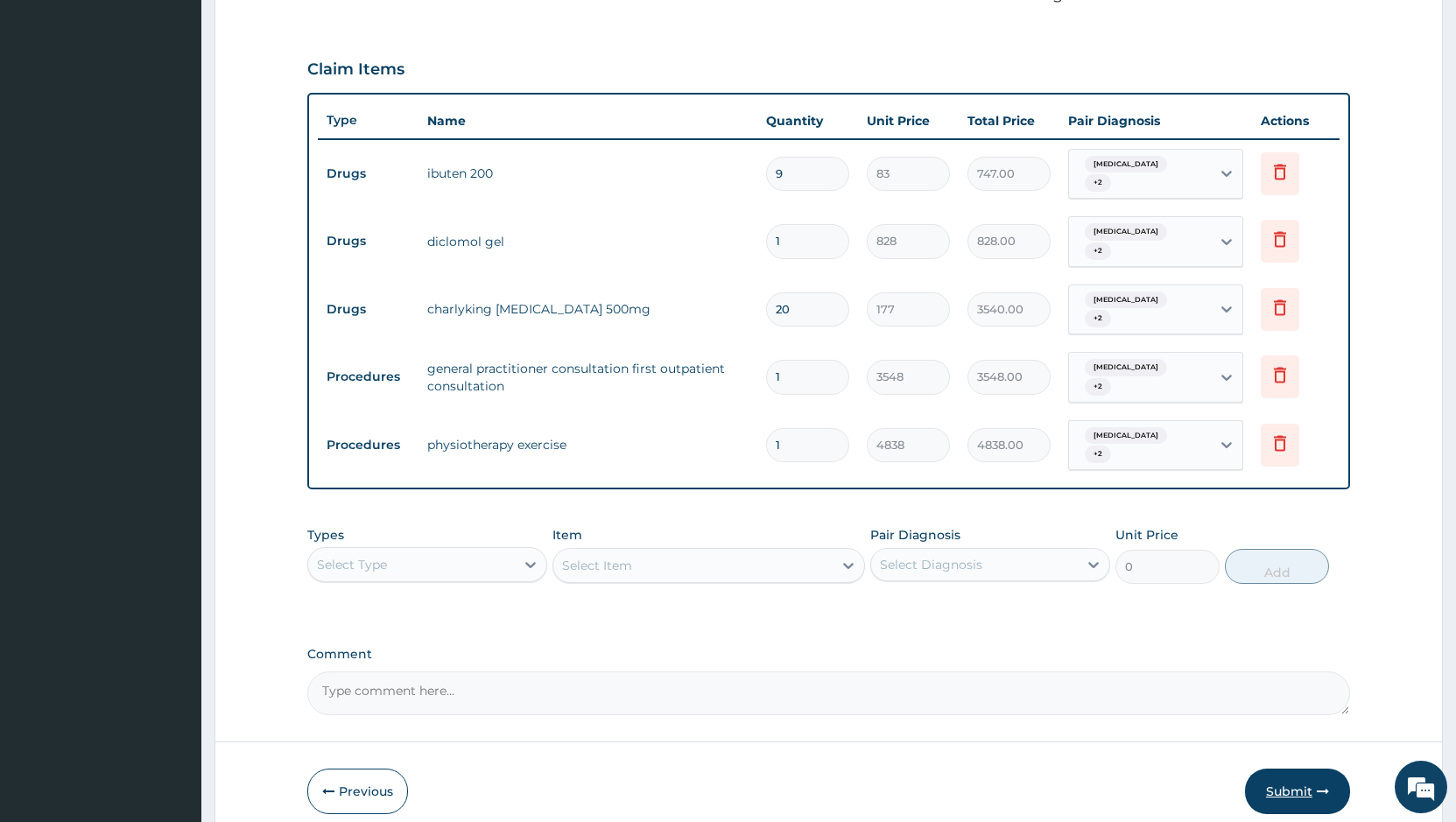
click at [1281, 769] on button "Submit" at bounding box center [1298, 791] width 105 height 46
